Goal: Check status: Check status

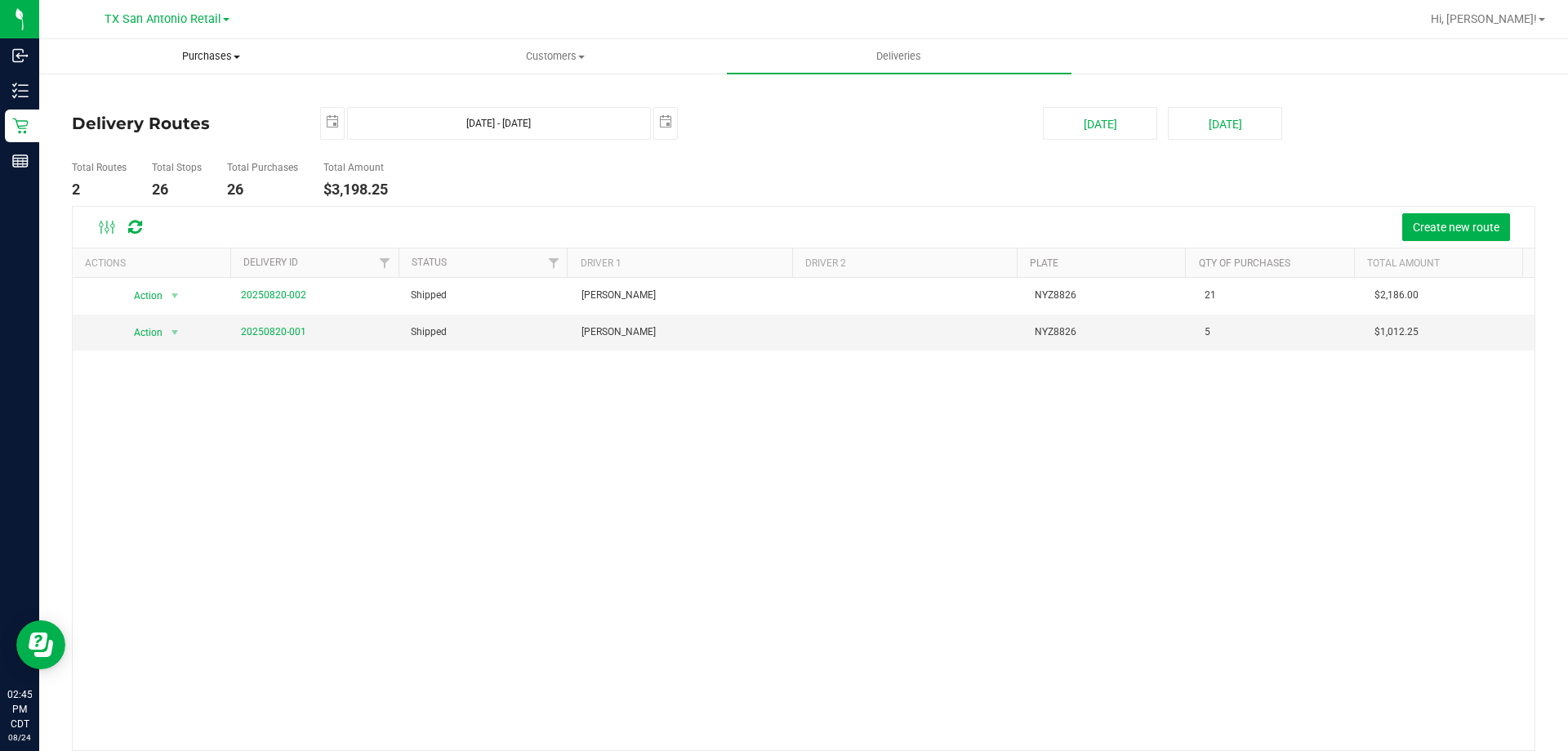
click at [161, 40] on uib-tab-heading "Purchases Summary of purchases Fulfillment All purchases" at bounding box center [211, 57] width 342 height 33
click at [139, 21] on span "TX San Antonio Retail" at bounding box center [163, 19] width 117 height 15
click at [93, 63] on link "TX Austin [GEOGRAPHIC_DATA]" at bounding box center [166, 57] width 238 height 22
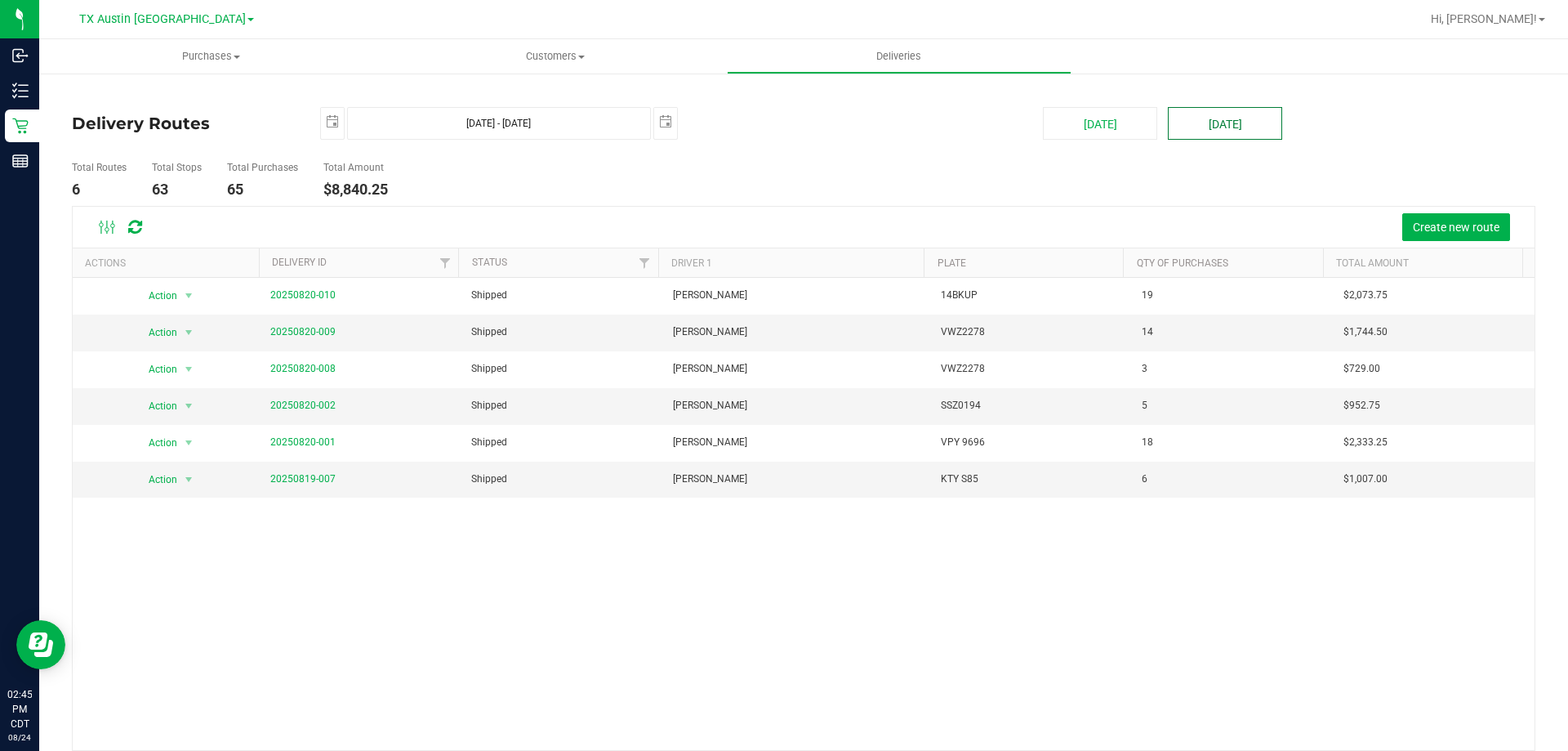
click at [1229, 135] on button "[DATE]" at bounding box center [1224, 123] width 114 height 33
type input "[DATE] - [DATE]"
type input "[DATE]"
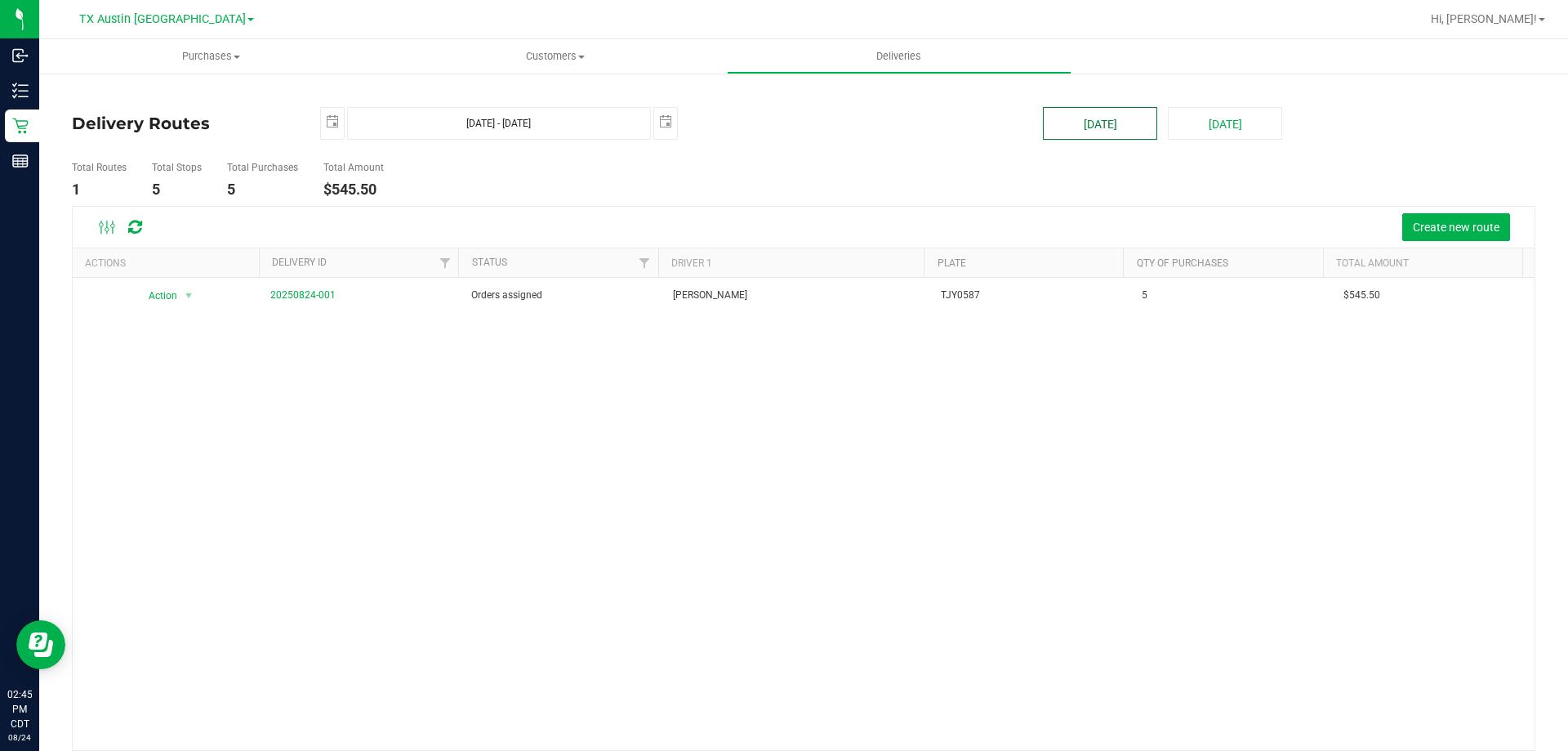
click at [1089, 135] on button "[DATE]" at bounding box center [1099, 123] width 114 height 33
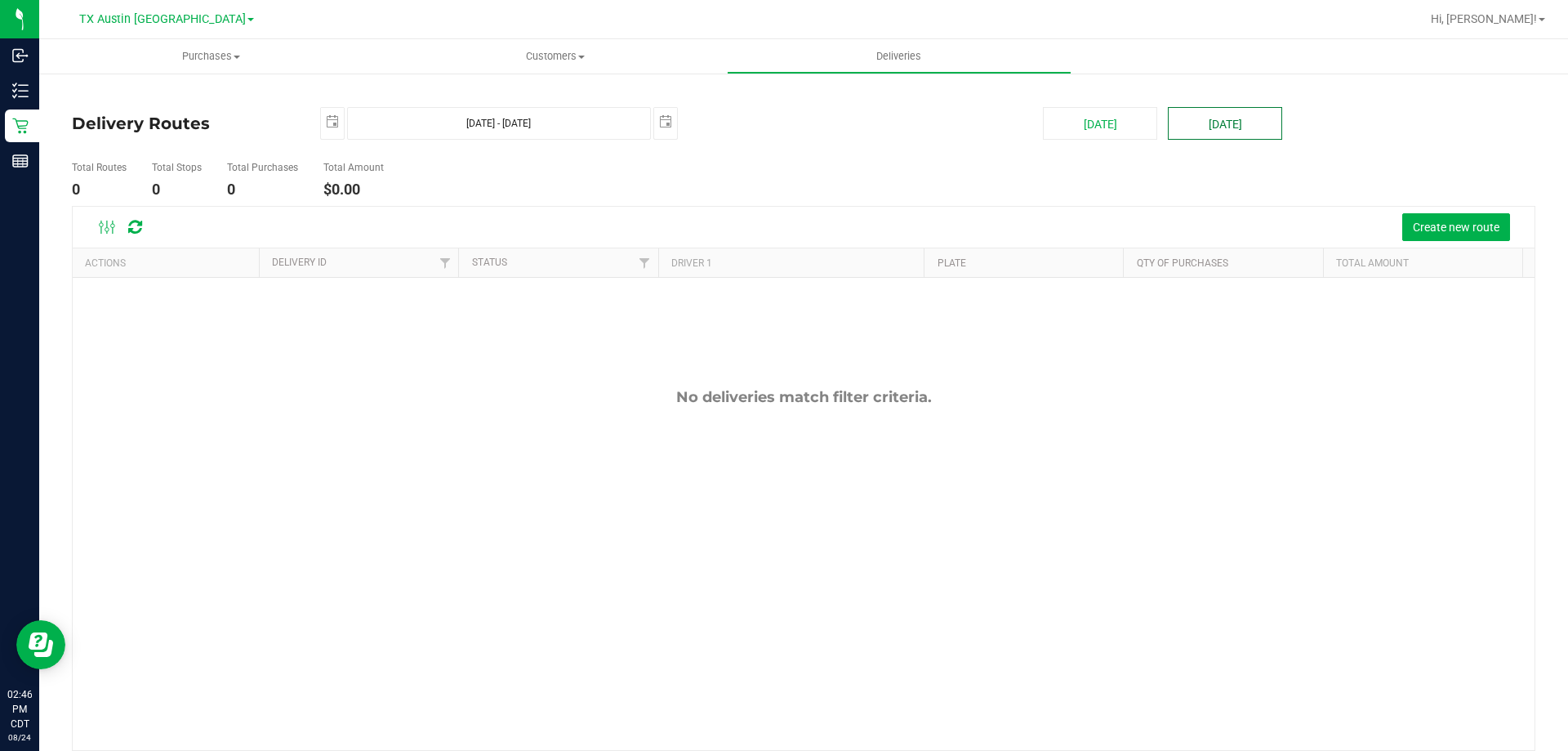
click at [1225, 139] on button "[DATE]" at bounding box center [1224, 123] width 114 height 33
type input "[DATE] - [DATE]"
type input "[DATE]"
